Goal: Find specific page/section: Find specific page/section

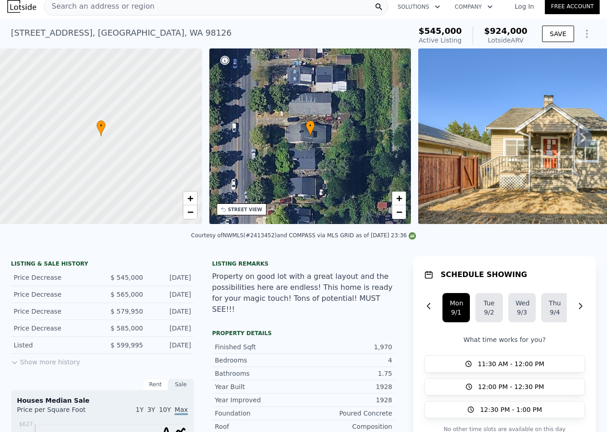
scroll to position [10, 0]
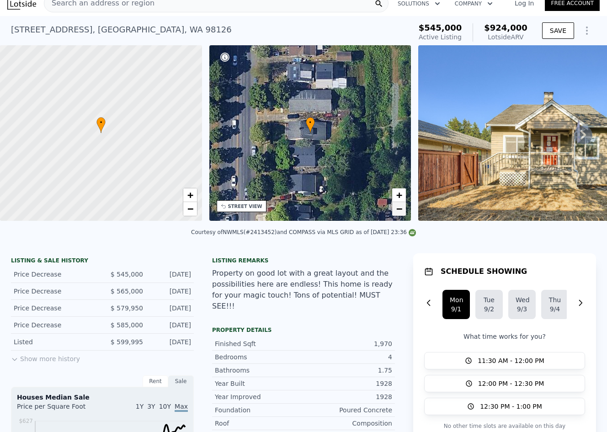
click at [392, 207] on link "−" at bounding box center [399, 209] width 14 height 14
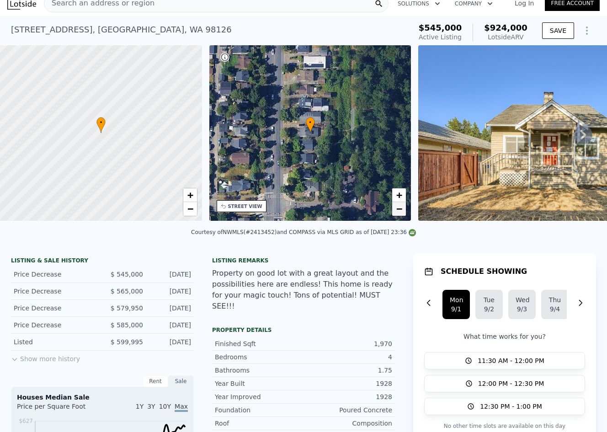
click at [398, 209] on span "−" at bounding box center [399, 208] width 6 height 11
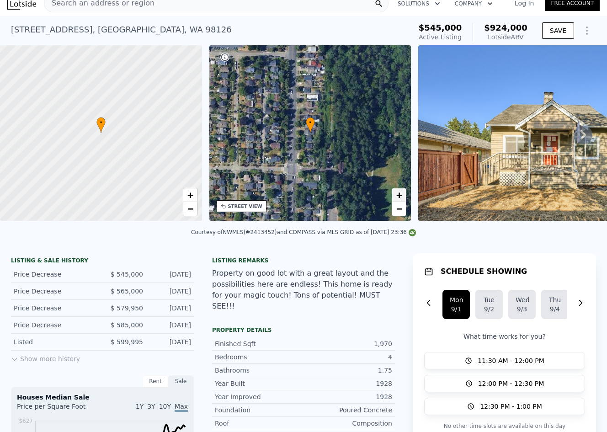
click at [400, 196] on span "+" at bounding box center [399, 194] width 6 height 11
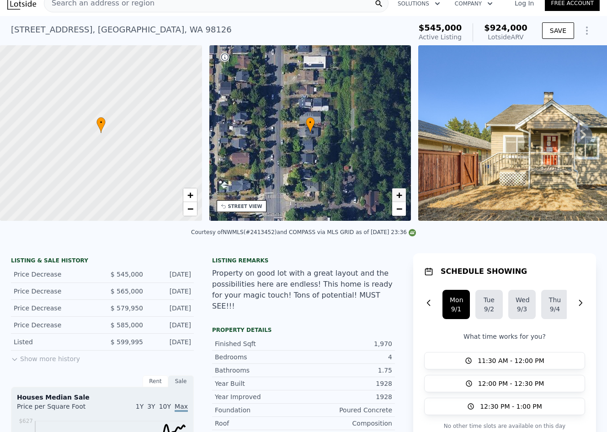
click at [400, 196] on span "+" at bounding box center [399, 194] width 6 height 11
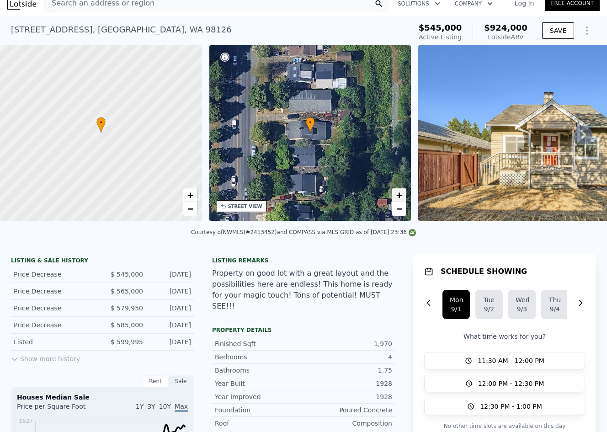
click at [400, 196] on span "+" at bounding box center [399, 194] width 6 height 11
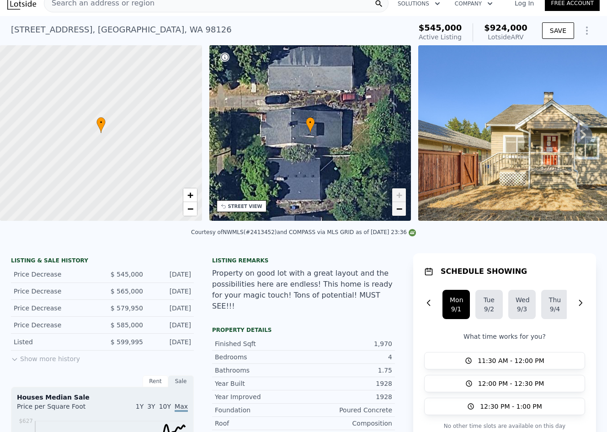
click at [400, 212] on span "−" at bounding box center [399, 208] width 6 height 11
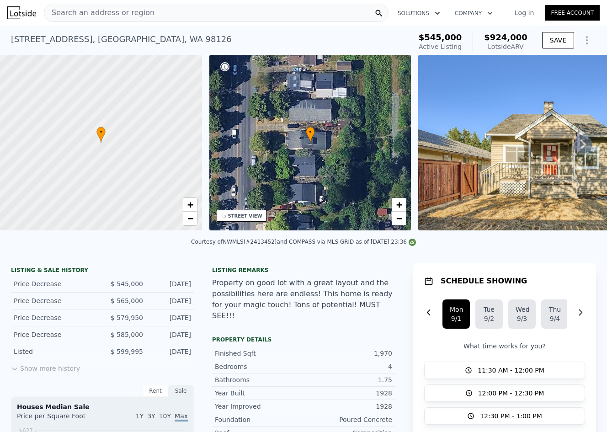
scroll to position [0, 0]
click at [237, 16] on div "Search an address or region" at bounding box center [216, 13] width 344 height 18
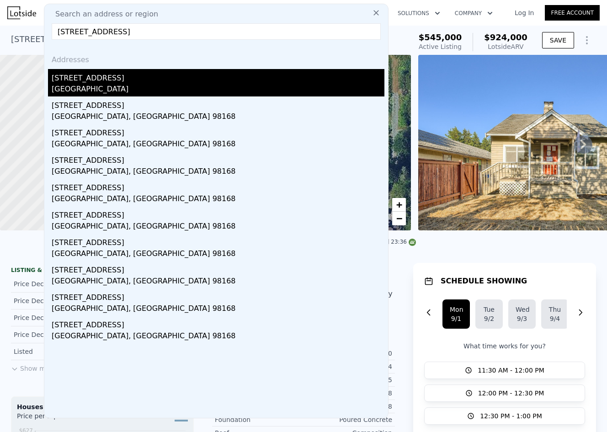
type input "[STREET_ADDRESS]"
click at [208, 80] on div "[STREET_ADDRESS]" at bounding box center [218, 76] width 333 height 15
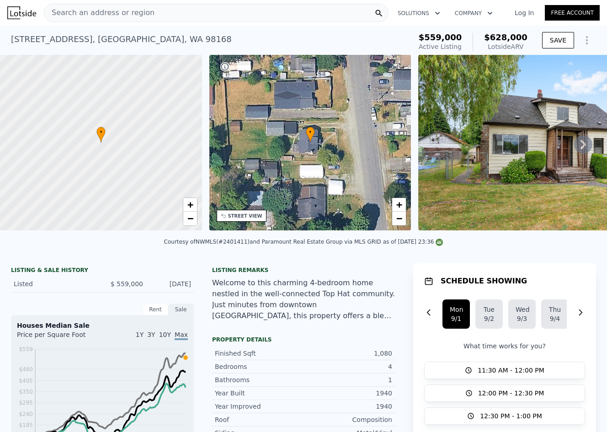
click at [199, 16] on div "Search an address or region" at bounding box center [216, 13] width 344 height 18
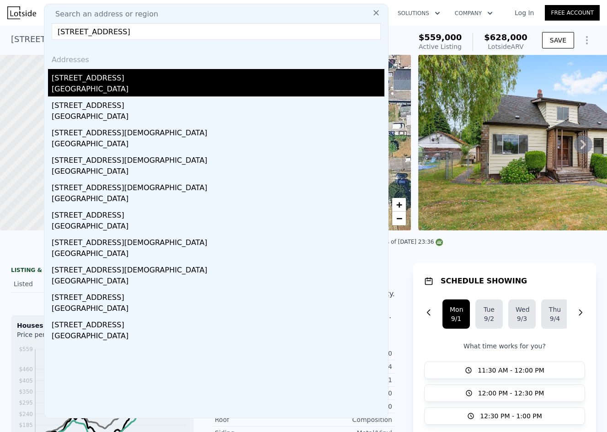
type input "[STREET_ADDRESS]"
click at [149, 80] on div "[STREET_ADDRESS]" at bounding box center [218, 76] width 333 height 15
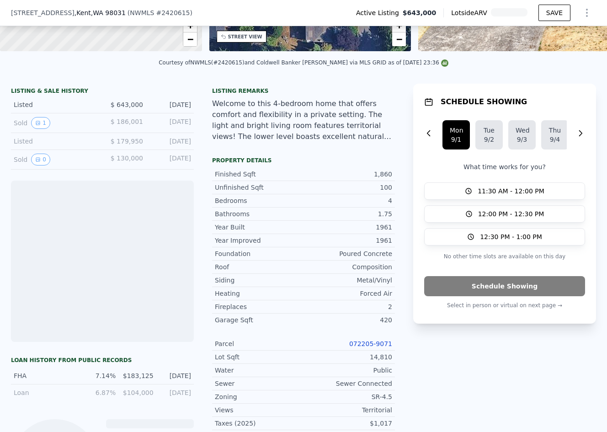
scroll to position [207, 0]
